Goal: Navigation & Orientation: Find specific page/section

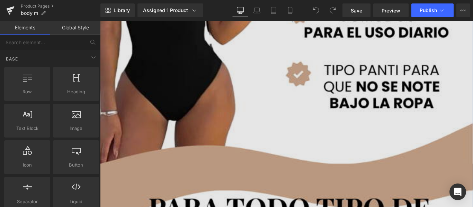
scroll to position [1403, 0]
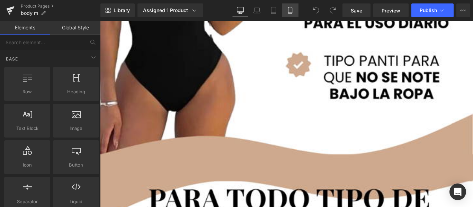
click at [294, 5] on link "Mobile" at bounding box center [290, 10] width 17 height 14
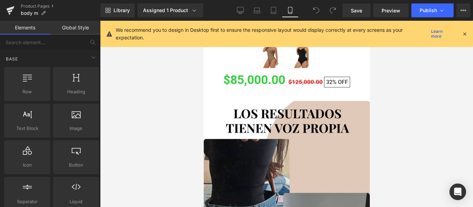
scroll to position [176, 0]
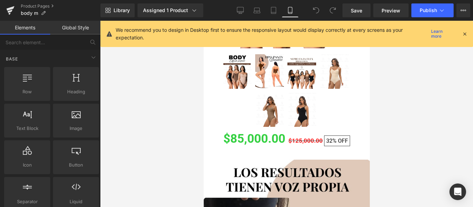
click at [466, 34] on icon at bounding box center [464, 34] width 6 height 6
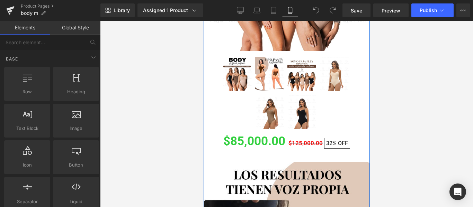
scroll to position [172, 0]
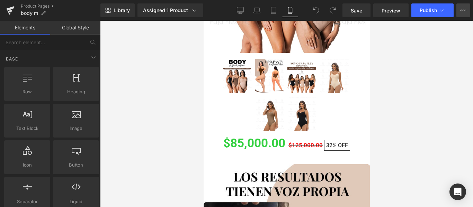
click at [464, 4] on button "View Live Page View with current Template Save Template to Library Schedule Pub…" at bounding box center [463, 10] width 14 height 14
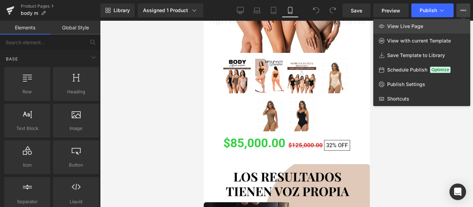
click at [413, 28] on span "View Live Page" at bounding box center [405, 26] width 36 height 6
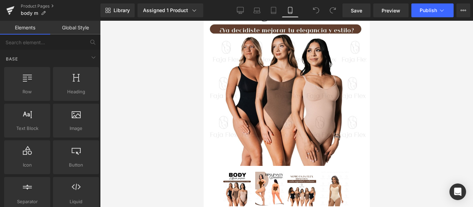
scroll to position [0, 0]
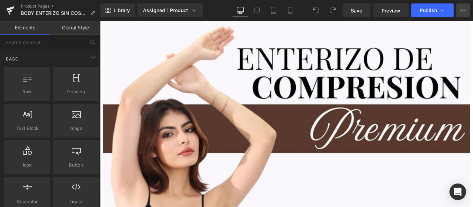
click at [465, 11] on icon at bounding box center [463, 11] width 6 height 6
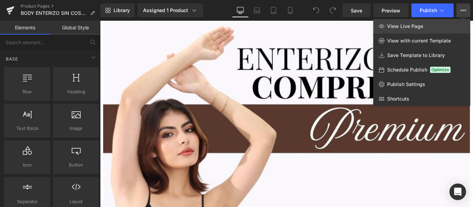
click at [426, 30] on link "View Live Page" at bounding box center [421, 26] width 97 height 15
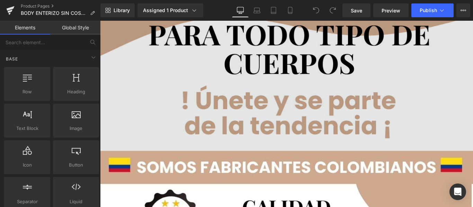
scroll to position [1799, 0]
